Goal: Task Accomplishment & Management: Manage account settings

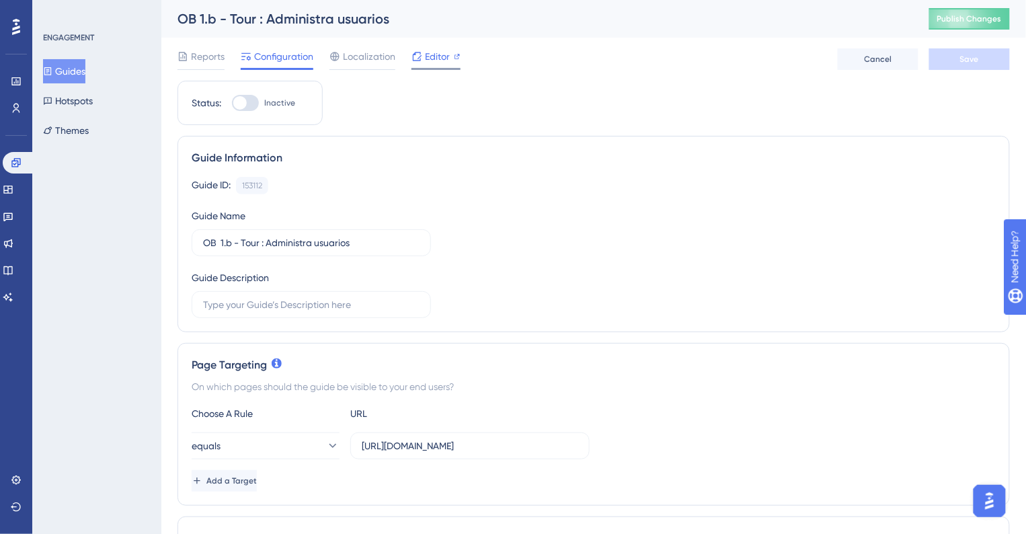
click at [427, 54] on span "Editor" at bounding box center [437, 56] width 25 height 16
drag, startPoint x: 263, startPoint y: 186, endPoint x: 238, endPoint y: 186, distance: 24.9
click at [238, 186] on div "153112 Copy" at bounding box center [252, 185] width 32 height 17
copy div "153112"
click at [434, 62] on span "Editor" at bounding box center [437, 56] width 25 height 16
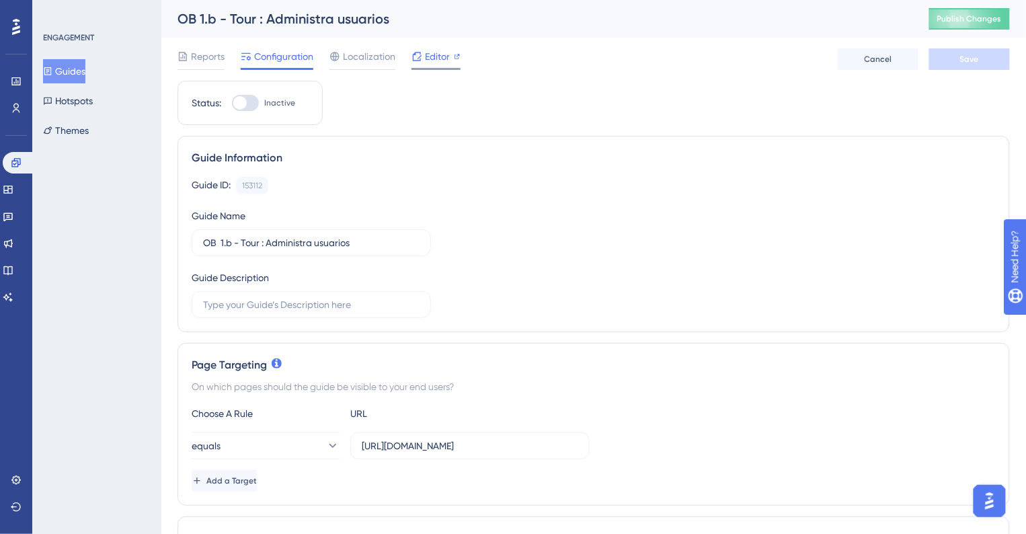
click at [442, 63] on span "Editor" at bounding box center [437, 56] width 25 height 16
click at [442, 60] on span "Editor" at bounding box center [437, 56] width 25 height 16
click at [428, 52] on span "Editor" at bounding box center [437, 56] width 25 height 16
drag, startPoint x: 240, startPoint y: 242, endPoint x: 268, endPoint y: 241, distance: 28.2
click at [268, 241] on input "OB 1.b - Tour : Administra usuarios" at bounding box center [311, 242] width 216 height 15
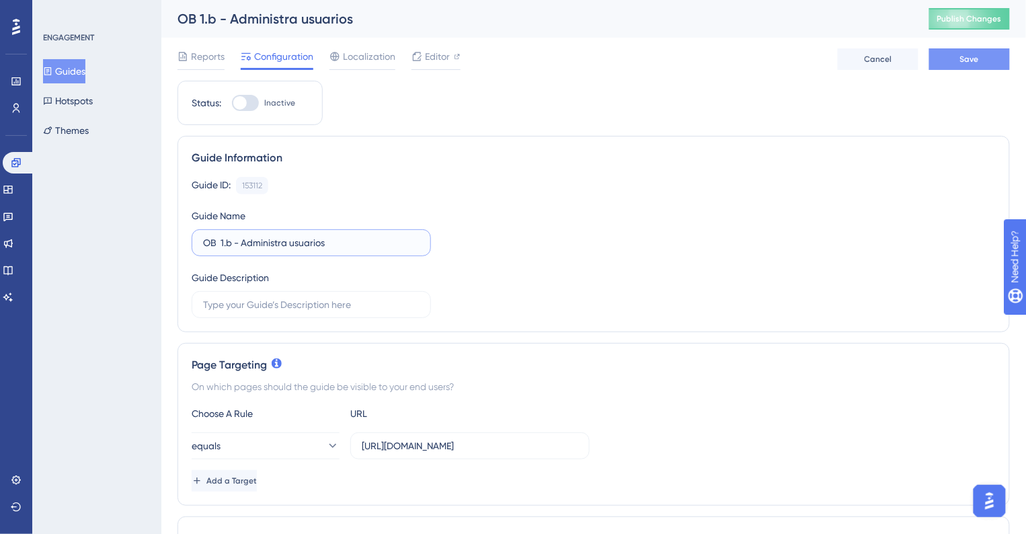
type input "OB 1.b - Administra usuarios"
click at [978, 67] on button "Save" at bounding box center [969, 59] width 81 height 22
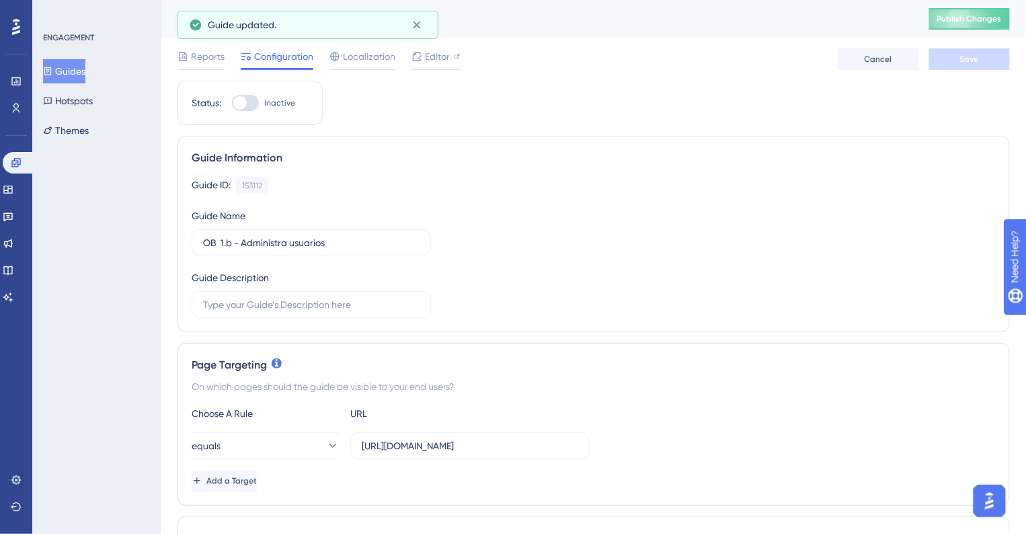
click at [83, 74] on button "Guides" at bounding box center [64, 71] width 42 height 24
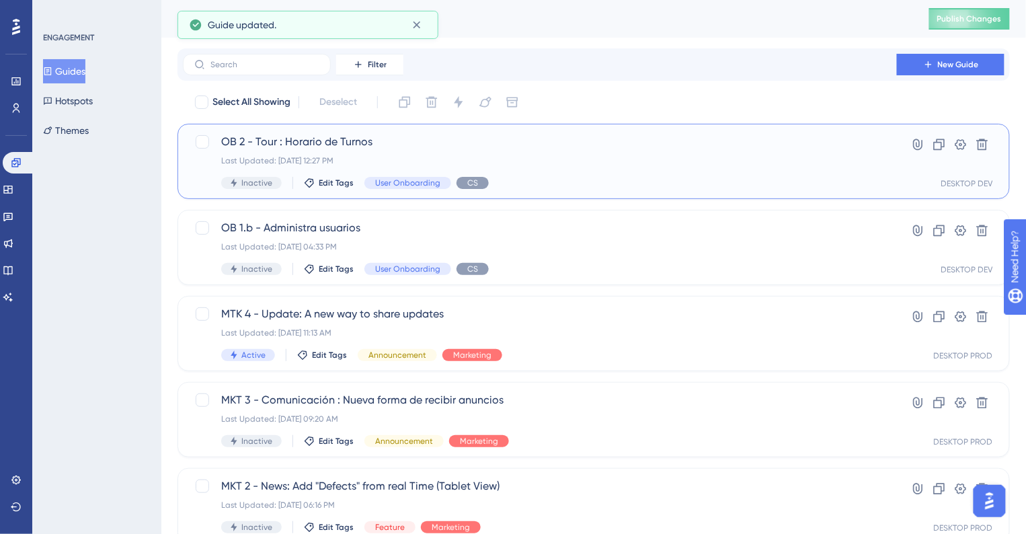
click at [426, 148] on span "OB 2 - Tour : Horario de Turnos" at bounding box center [539, 142] width 637 height 16
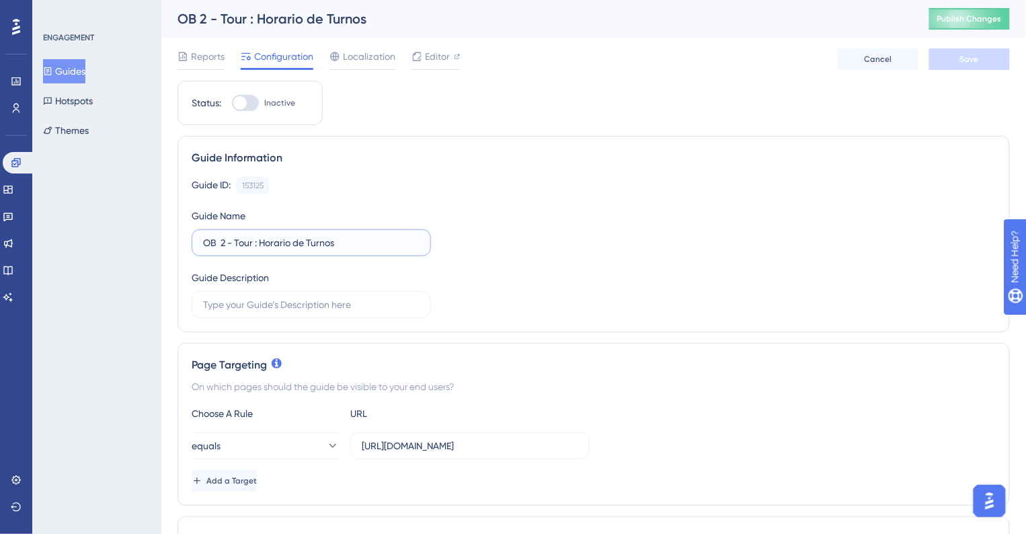
drag, startPoint x: 236, startPoint y: 243, endPoint x: 264, endPoint y: 243, distance: 28.2
click at [262, 243] on input "OB 2 - Tour : Horario de Turnos" at bounding box center [311, 242] width 216 height 15
type input "OB 2 - Horario de Turnos"
click at [973, 65] on button "Save" at bounding box center [969, 59] width 81 height 22
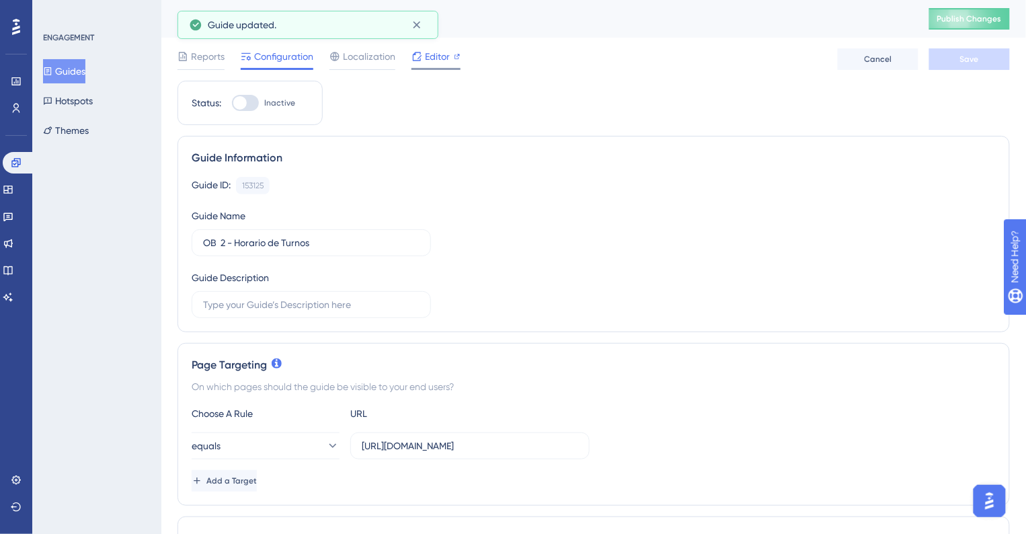
click at [440, 56] on span "Editor" at bounding box center [437, 56] width 25 height 16
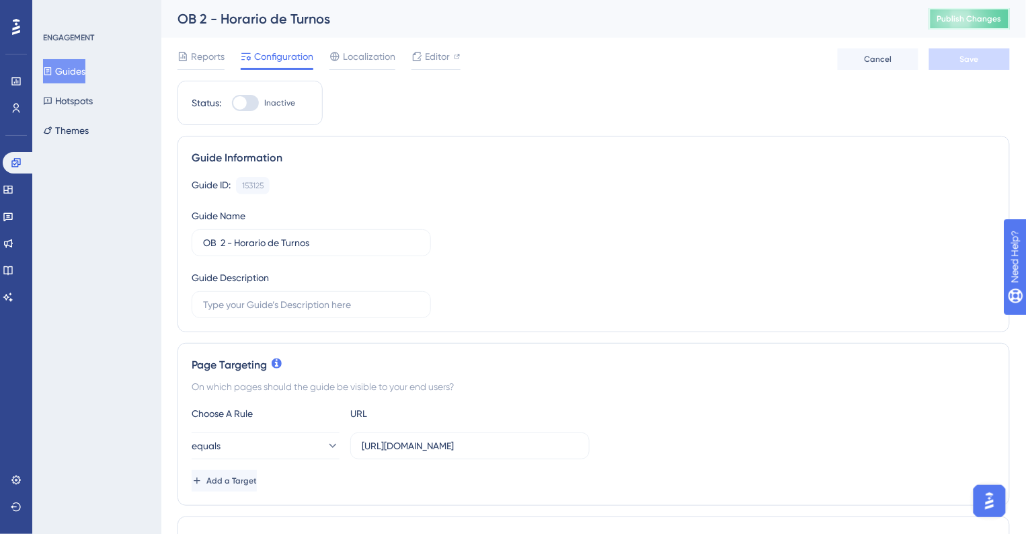
click at [977, 19] on span "Publish Changes" at bounding box center [969, 18] width 65 height 11
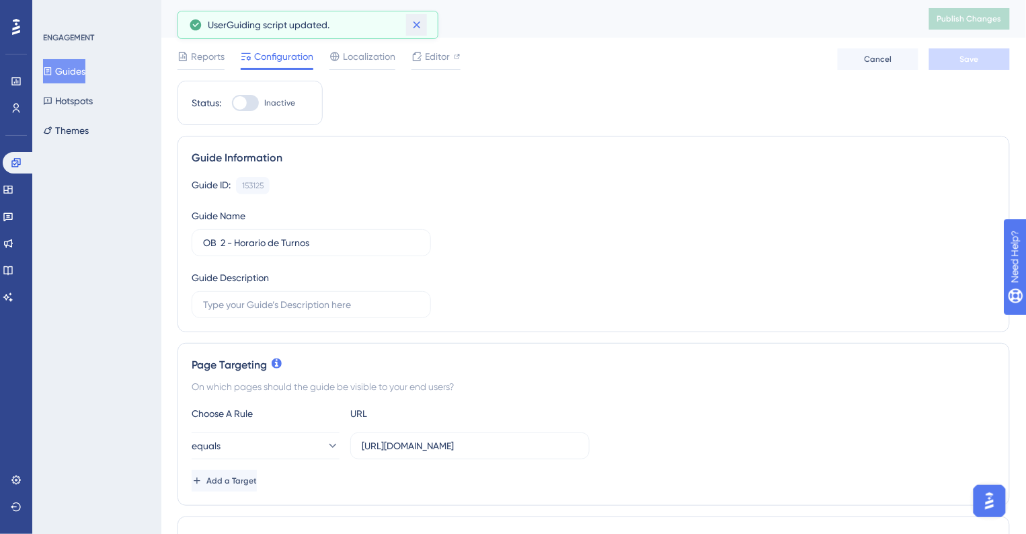
click at [418, 24] on icon at bounding box center [416, 25] width 7 height 7
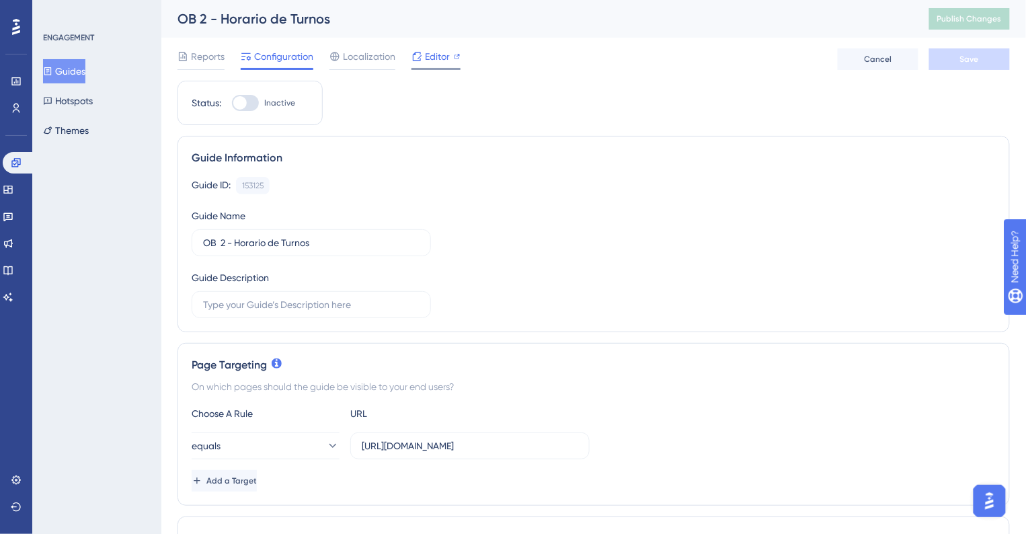
click at [432, 57] on span "Editor" at bounding box center [437, 56] width 25 height 16
